Goal: Task Accomplishment & Management: Manage account settings

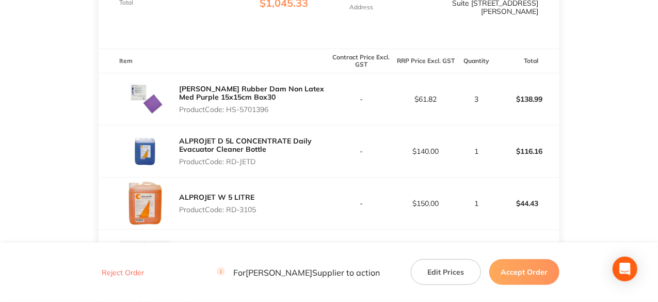
scroll to position [310, 0]
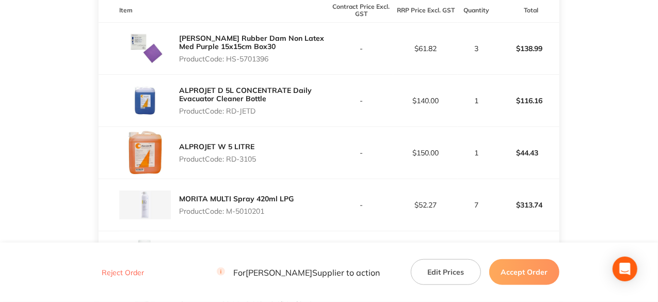
drag, startPoint x: 270, startPoint y: 56, endPoint x: 228, endPoint y: 57, distance: 42.3
click at [228, 57] on p "Product Code: HS-5701396" at bounding box center [254, 59] width 150 height 8
copy p "HS-5701396"
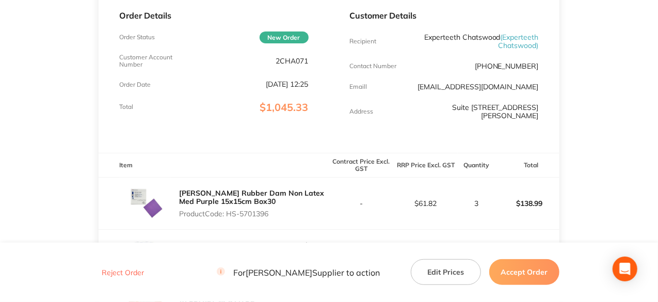
scroll to position [155, 0]
copy p "HS-5701396"
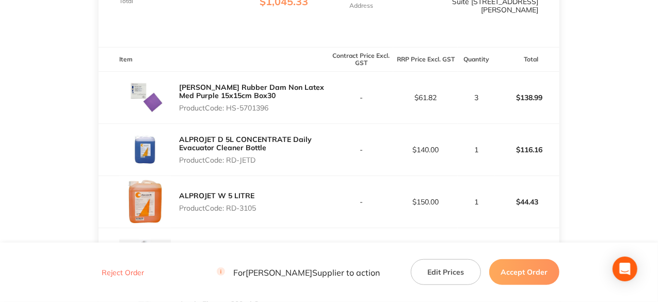
scroll to position [258, 0]
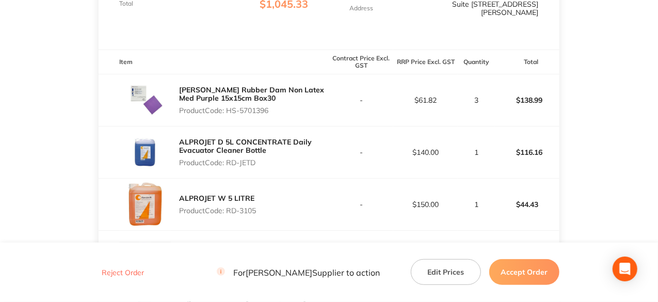
drag, startPoint x: 258, startPoint y: 162, endPoint x: 228, endPoint y: 164, distance: 29.5
click at [228, 164] on p "Product Code: RD-JETD" at bounding box center [254, 162] width 150 height 8
copy p "RD-JETD"
drag, startPoint x: 259, startPoint y: 208, endPoint x: 229, endPoint y: 211, distance: 30.6
click at [229, 211] on div "ALPROJET W 5 LITRE Product Code: RD-3105" at bounding box center [214, 205] width 230 height 52
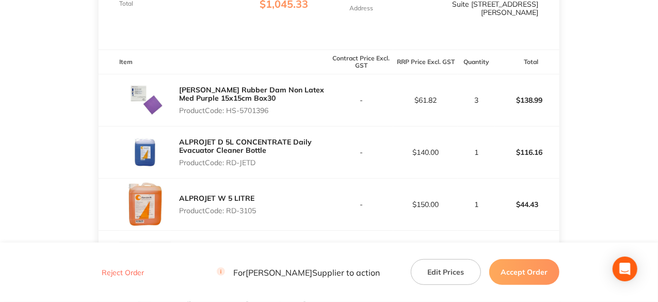
copy p "RD-3105"
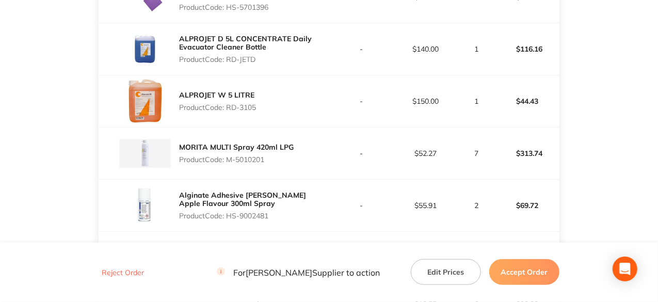
drag, startPoint x: 267, startPoint y: 158, endPoint x: 230, endPoint y: 157, distance: 37.2
click at [230, 157] on p "Product Code: M-5010201" at bounding box center [236, 159] width 115 height 8
copy p "M-5010201"
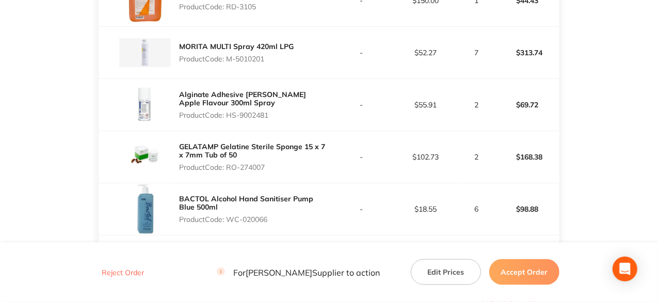
scroll to position [516, 0]
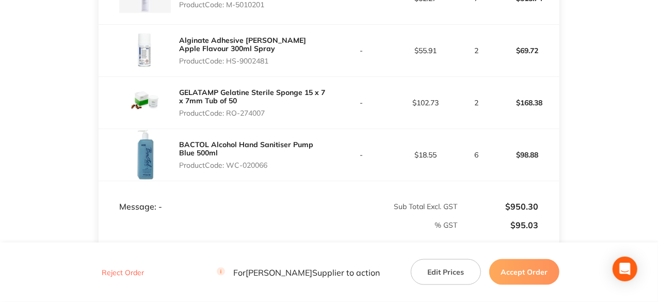
drag, startPoint x: 270, startPoint y: 59, endPoint x: 227, endPoint y: 57, distance: 43.4
click at [227, 57] on p "Product Code: HS-9002481" at bounding box center [254, 61] width 150 height 8
copy p "HS-9002481"
drag, startPoint x: 268, startPoint y: 113, endPoint x: 228, endPoint y: 112, distance: 40.3
click at [228, 112] on p "Product Code: RO-274007" at bounding box center [254, 113] width 150 height 8
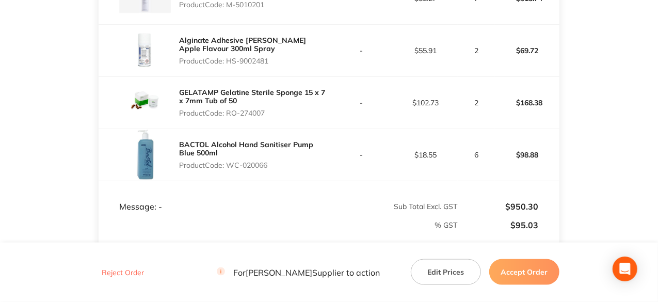
copy p "RO-274007"
drag, startPoint x: 270, startPoint y: 165, endPoint x: 230, endPoint y: 164, distance: 40.3
click at [230, 164] on p "Product Code: WC-020066" at bounding box center [254, 165] width 150 height 8
copy p "WC-020066"
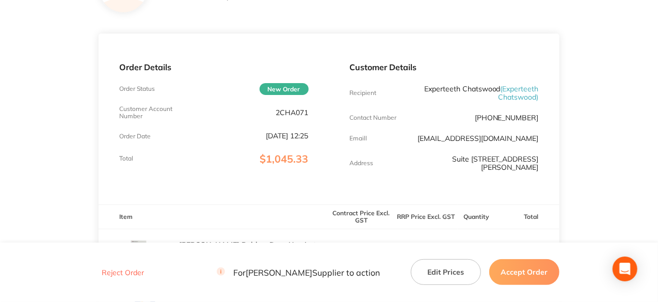
scroll to position [0, 0]
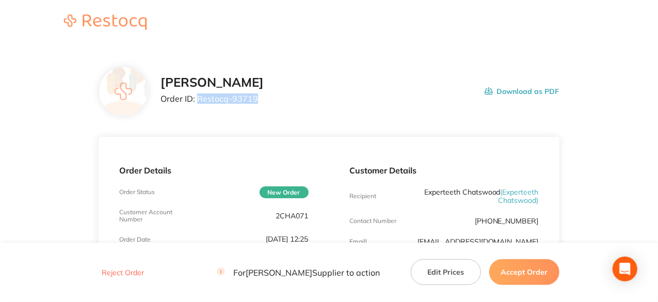
drag, startPoint x: 258, startPoint y: 99, endPoint x: 198, endPoint y: 100, distance: 59.9
click at [198, 100] on p "Order ID: Restocq- 93719" at bounding box center [212, 98] width 103 height 9
copy p "Restocq- 93719"
click at [534, 276] on button "Accept Order" at bounding box center [524, 272] width 70 height 26
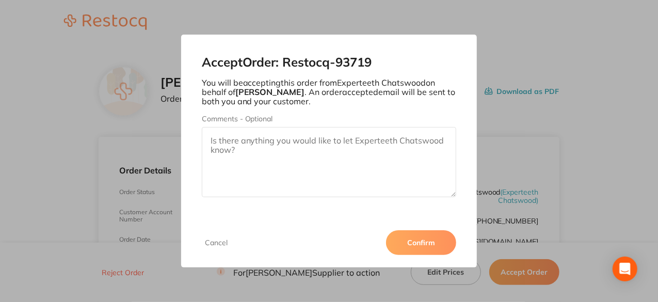
click at [421, 239] on button "Confirm" at bounding box center [421, 242] width 70 height 25
